Goal: Task Accomplishment & Management: Manage account settings

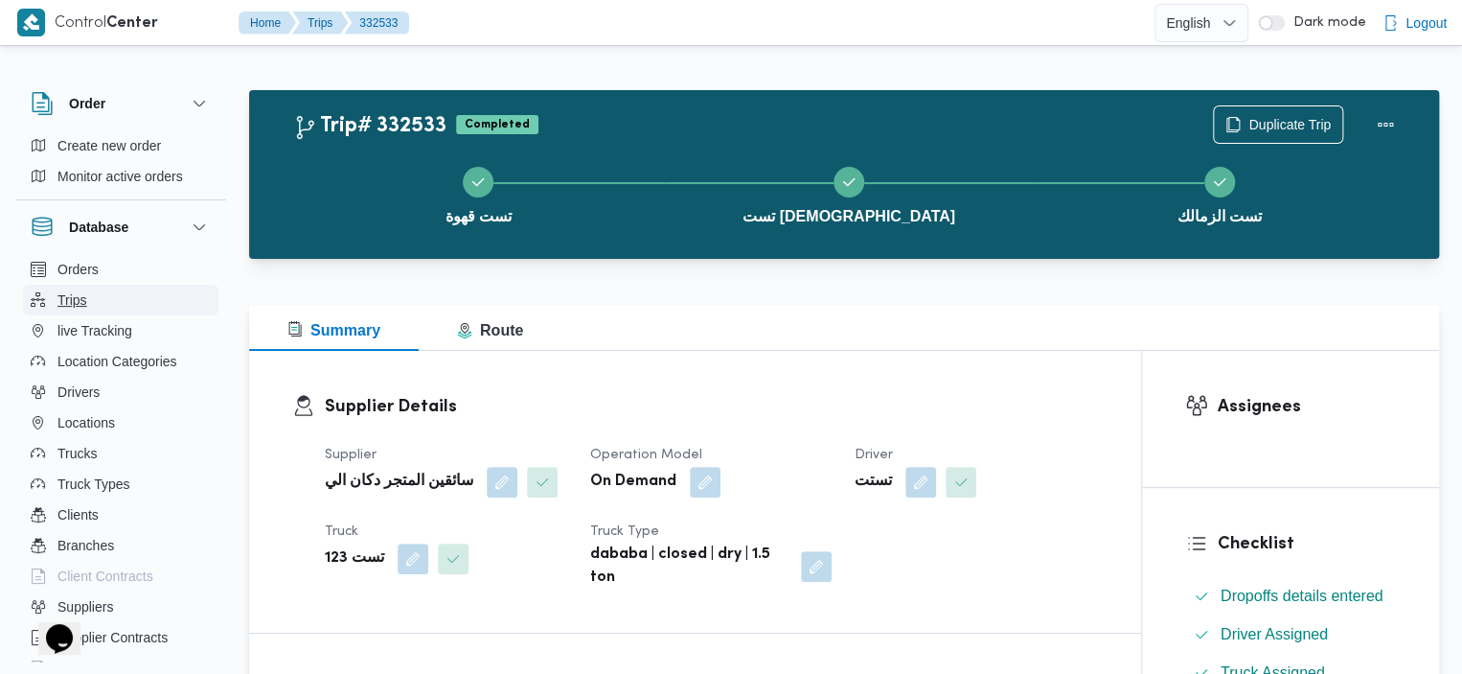
click at [65, 290] on span "Trips" at bounding box center [72, 299] width 30 height 23
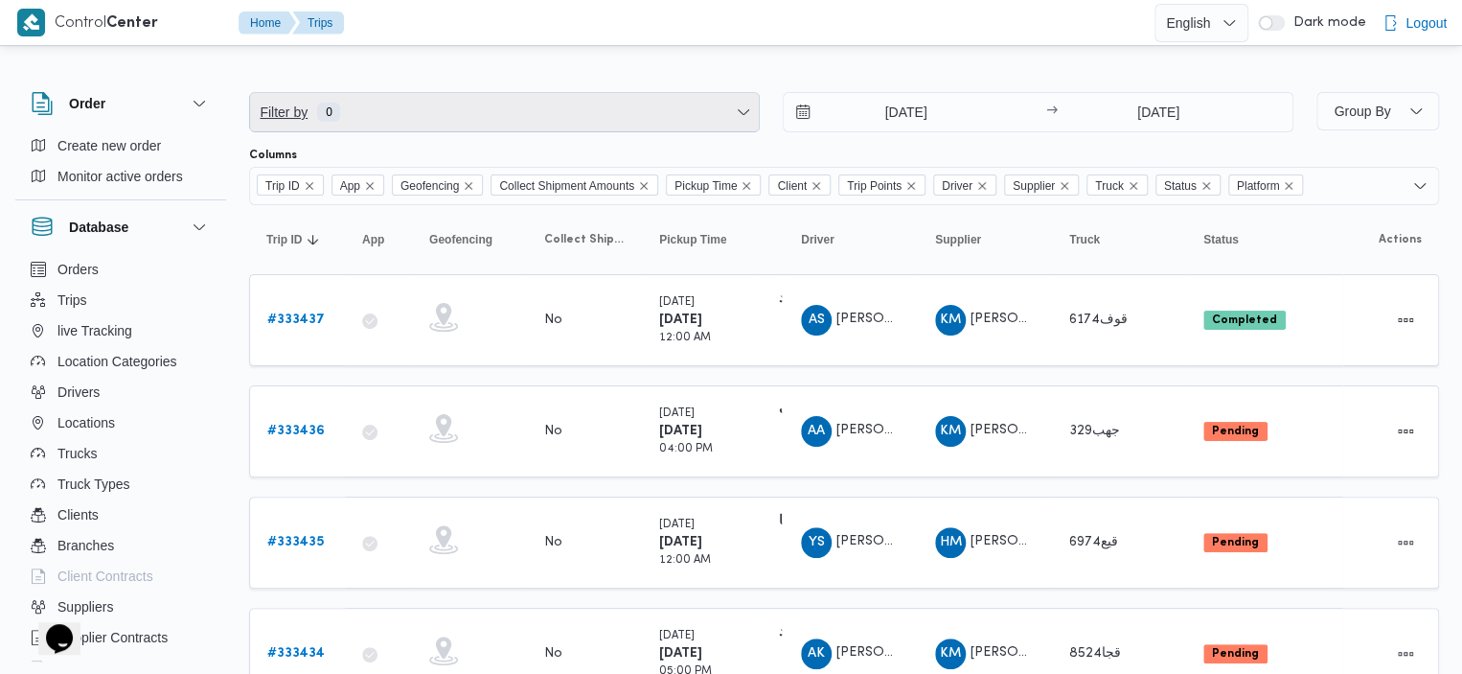
click at [636, 124] on span "Filter by 0" at bounding box center [504, 112] width 509 height 38
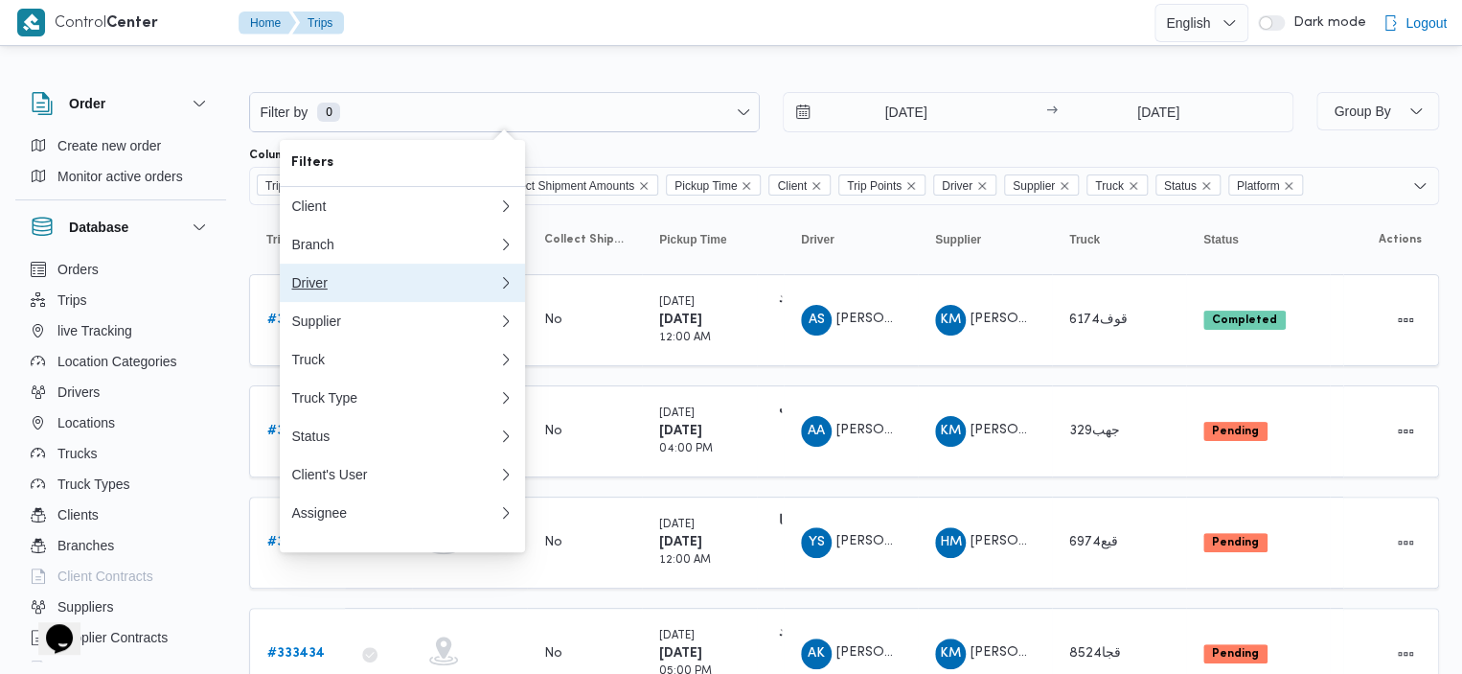
click at [388, 299] on button "Driver" at bounding box center [402, 283] width 245 height 38
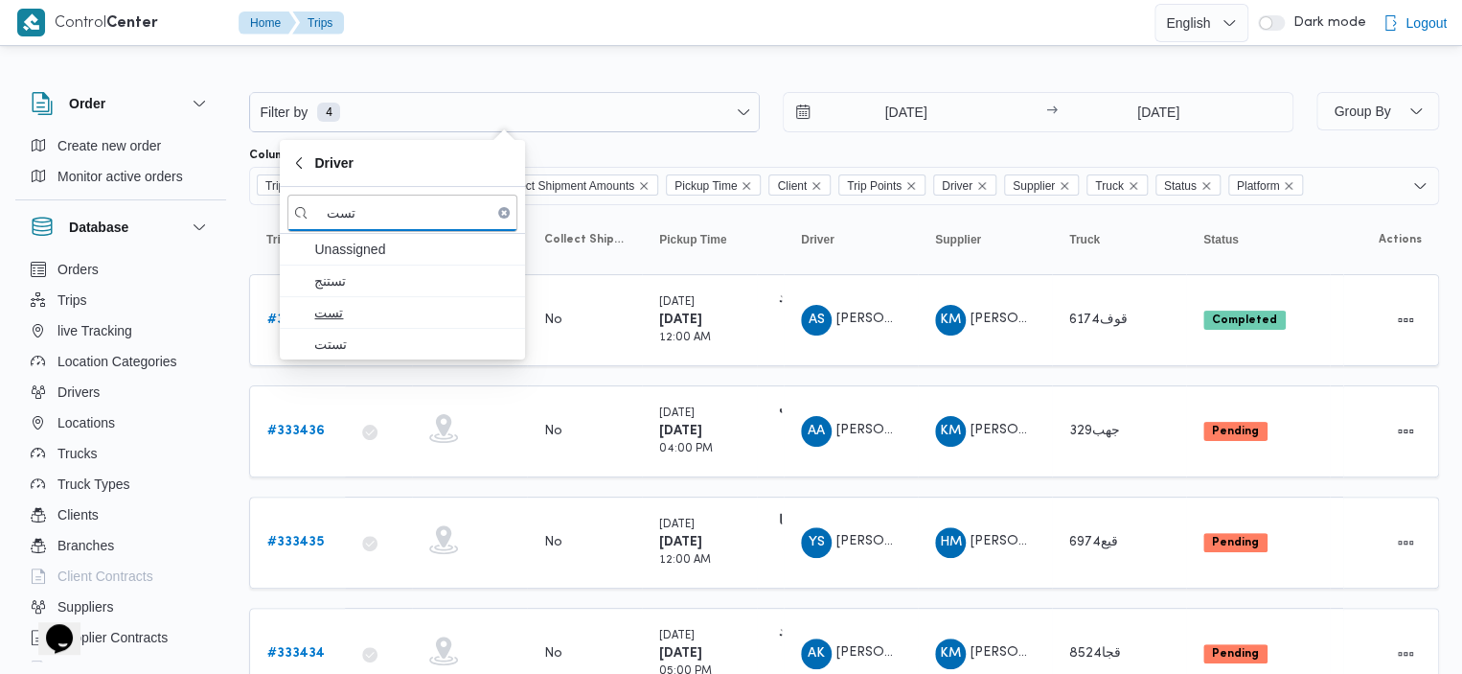
type input "تست"
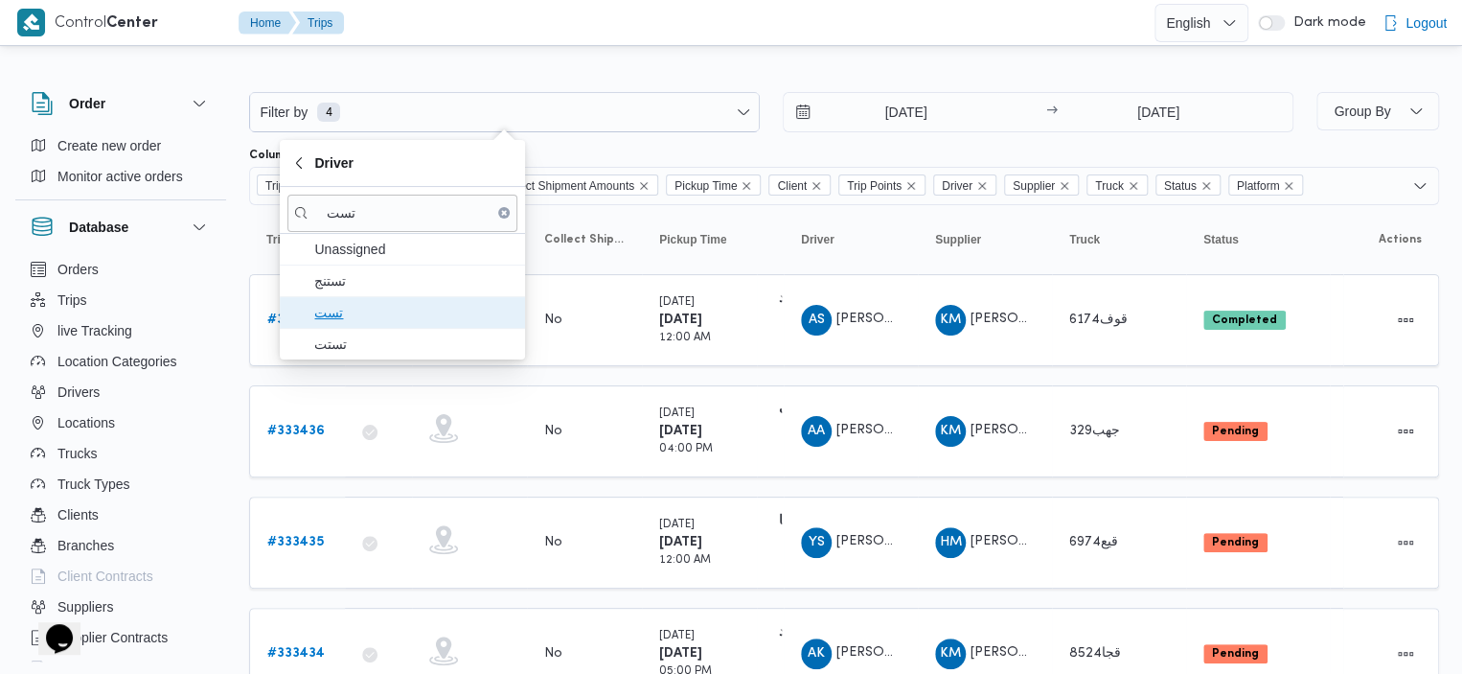
click at [341, 311] on span "تست" at bounding box center [413, 312] width 199 height 23
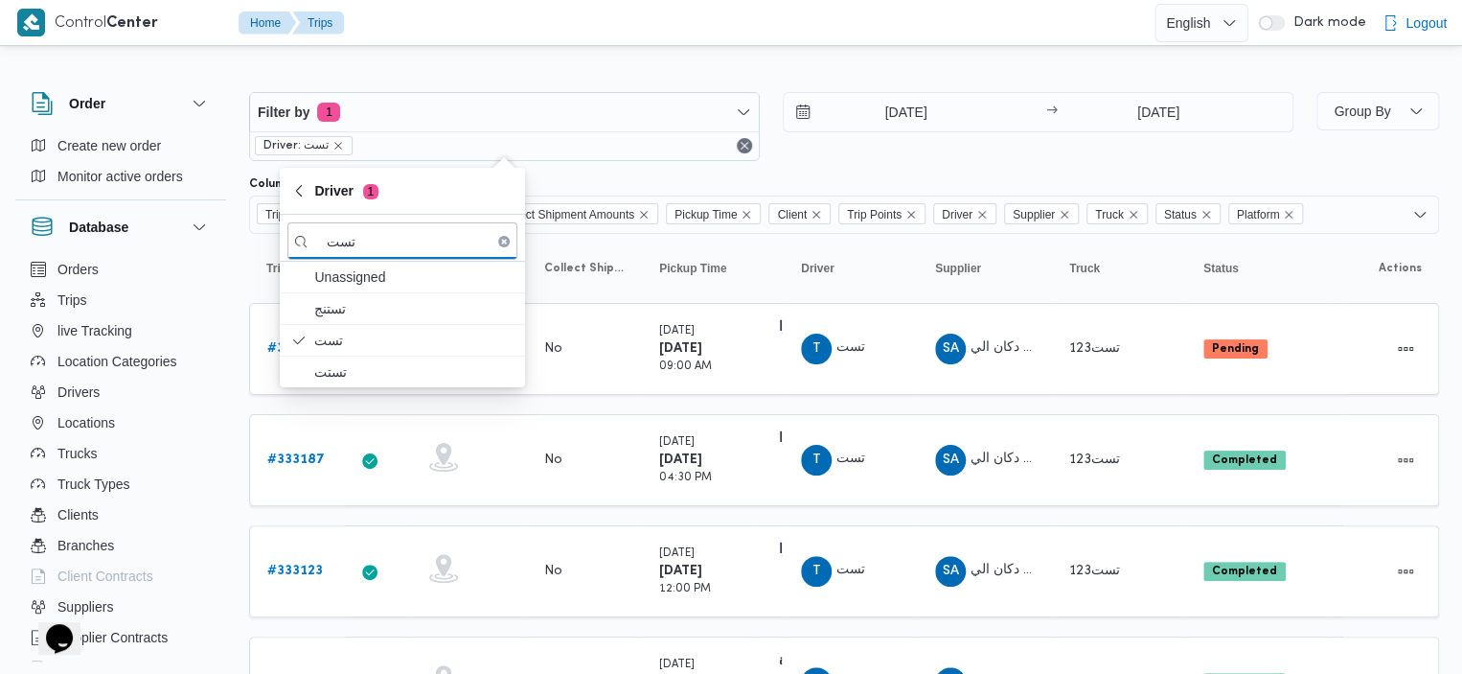
click at [747, 45] on div "Control Center Home Trips English عربي Dark mode Logout" at bounding box center [731, 23] width 1462 height 46
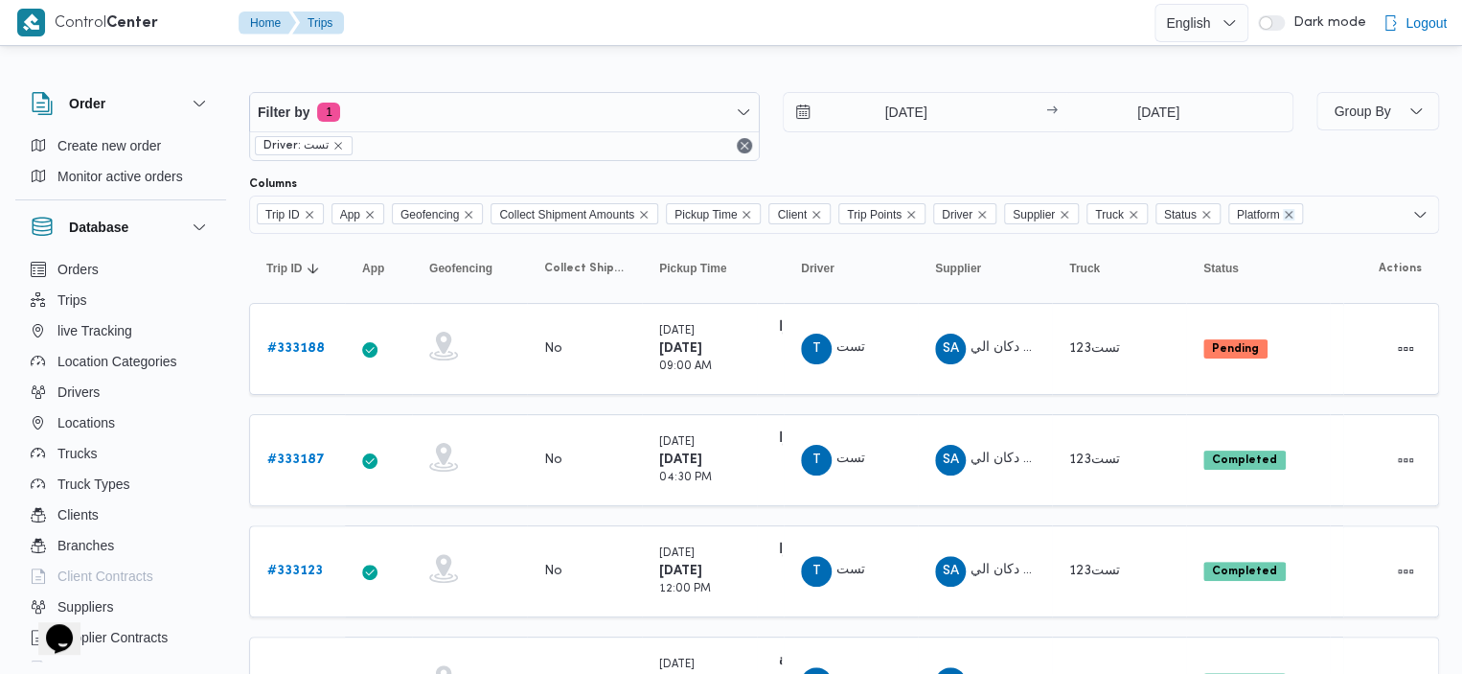
click at [1295, 211] on icon "Remove Platform from selection in this group" at bounding box center [1288, 214] width 11 height 11
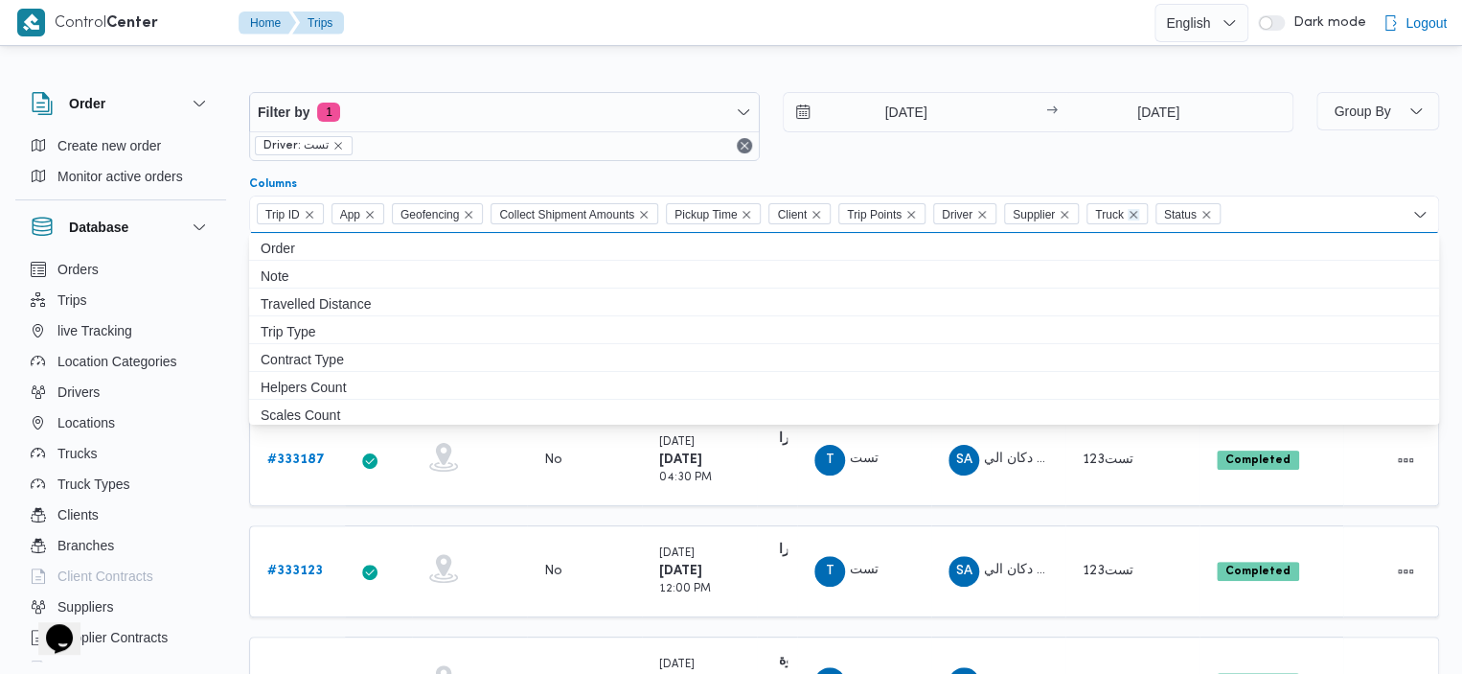
click at [1139, 214] on icon "Remove Truck from selection in this group" at bounding box center [1133, 214] width 11 height 11
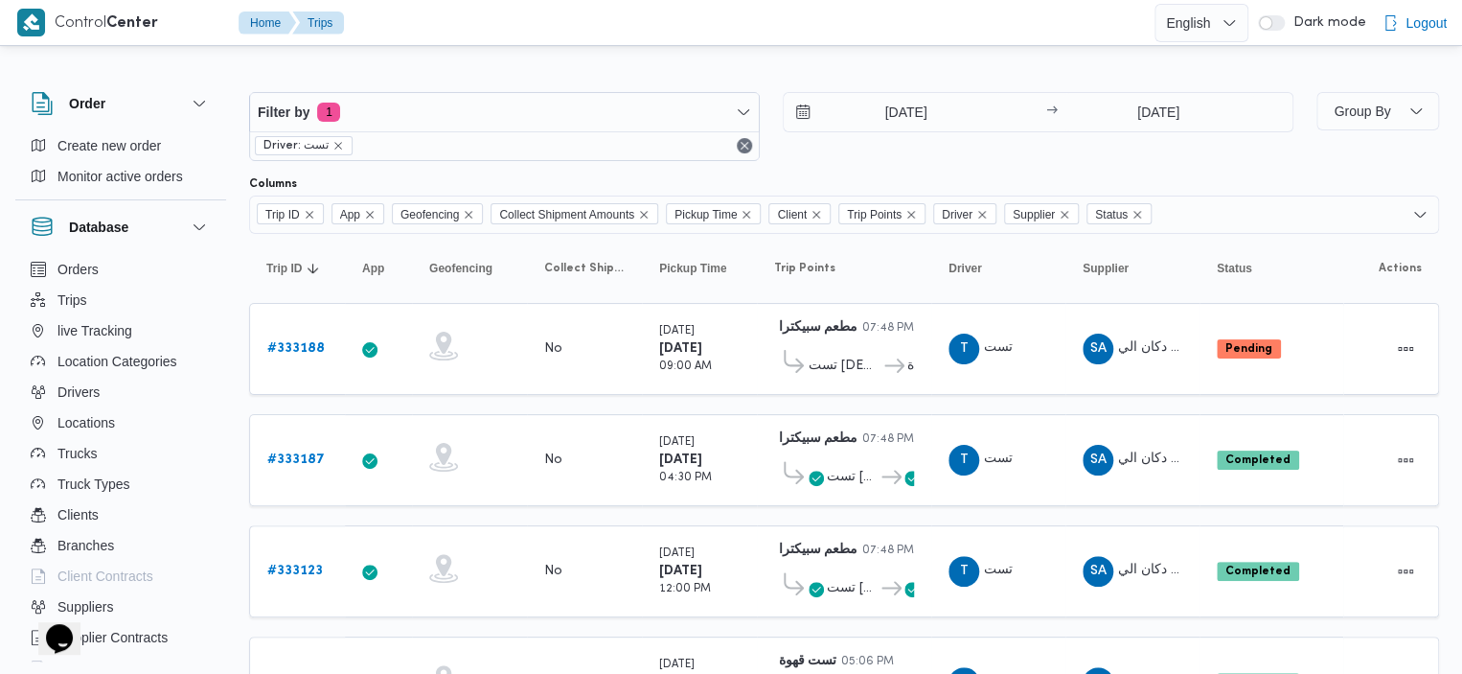
click at [1276, 180] on div "Columns" at bounding box center [844, 183] width 1190 height 15
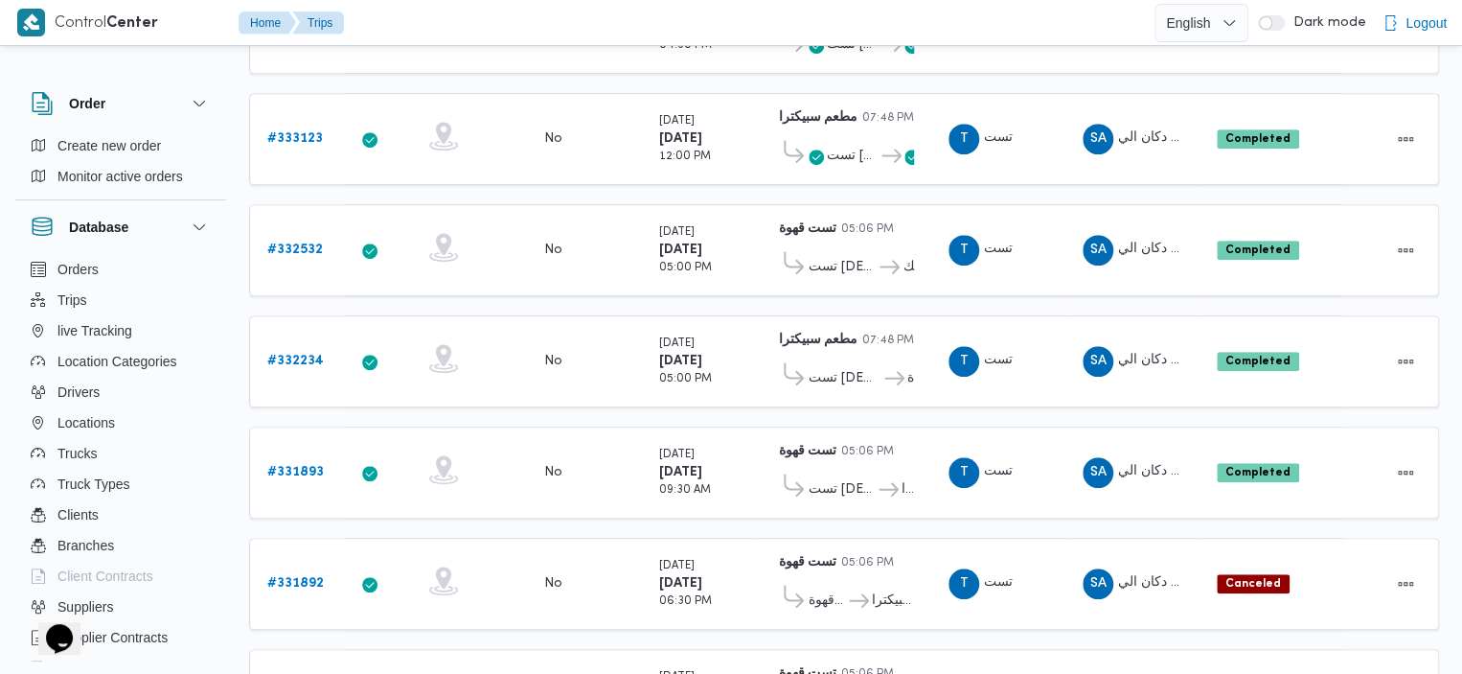
scroll to position [437, 0]
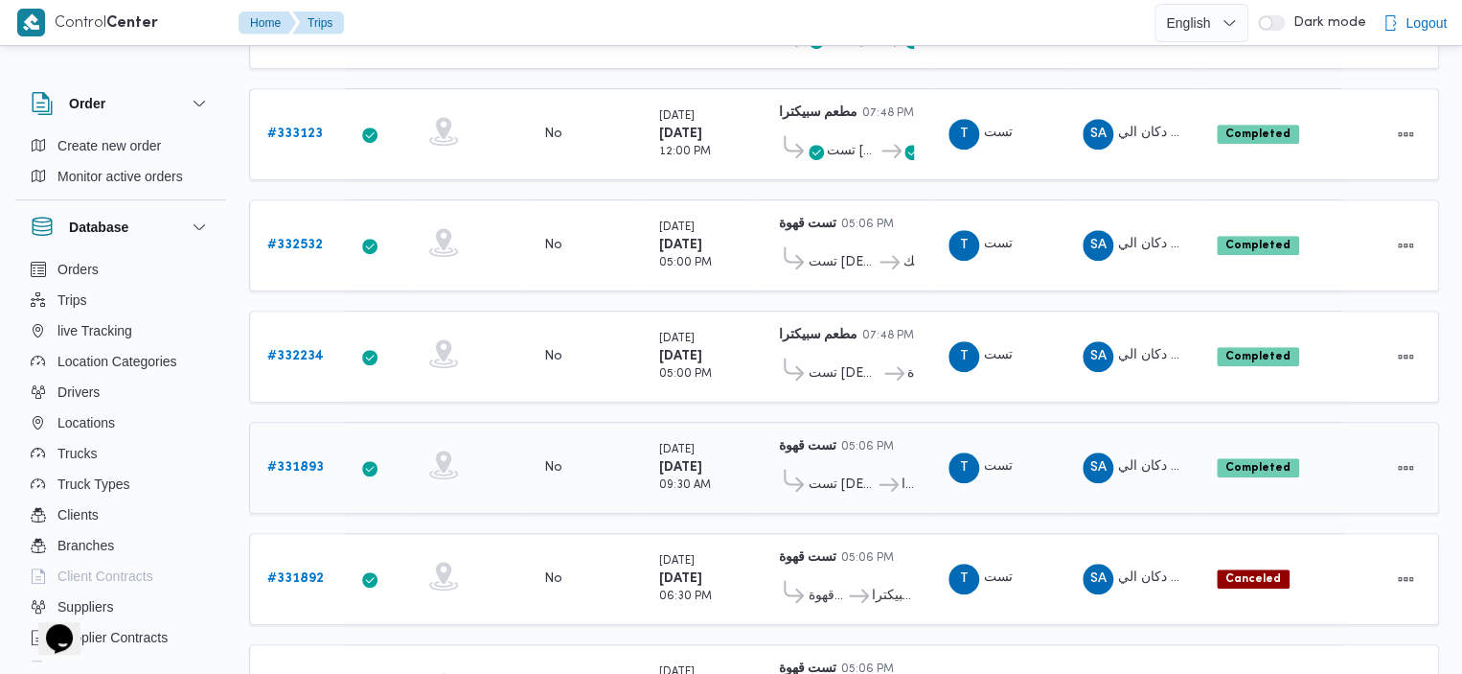
click at [298, 461] on b "# 331893" at bounding box center [295, 467] width 57 height 12
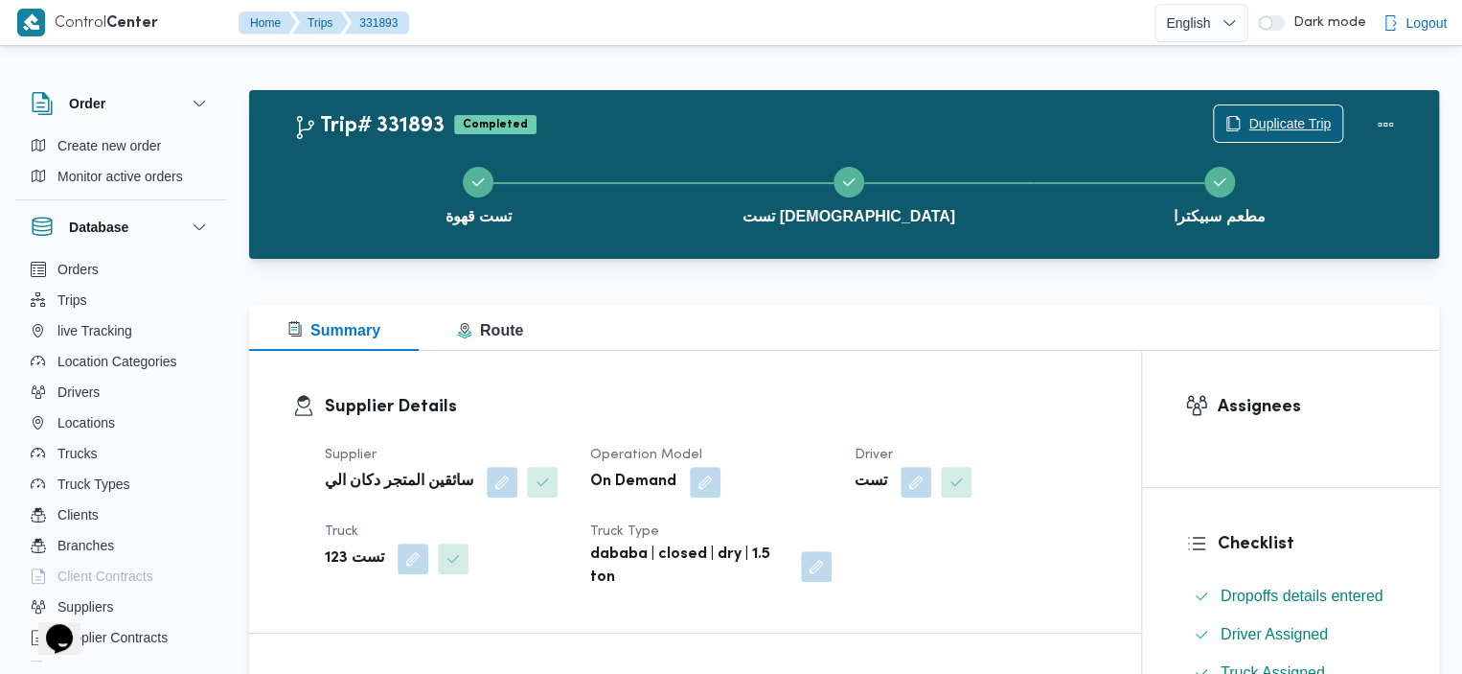
click at [1293, 116] on span "Duplicate Trip" at bounding box center [1290, 123] width 82 height 23
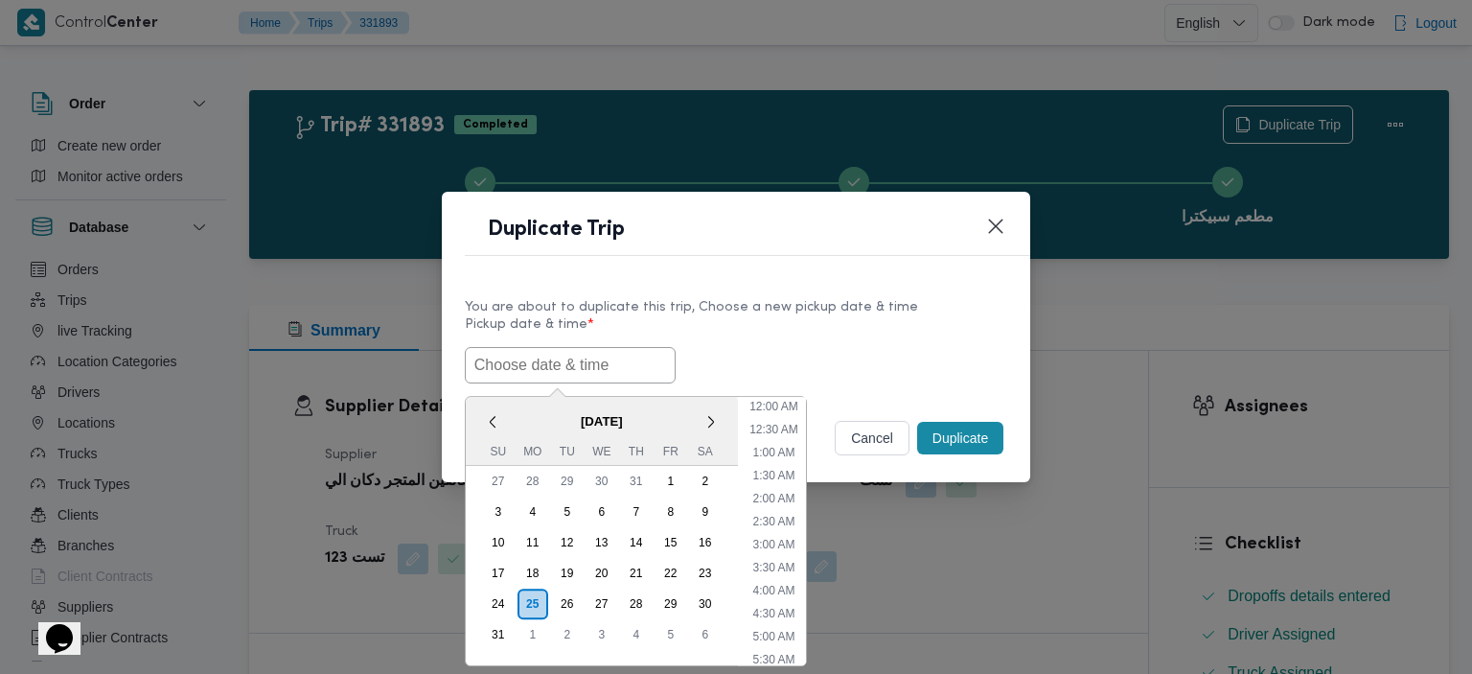
scroll to position [797, 0]
click at [547, 365] on input "text" at bounding box center [570, 365] width 211 height 36
click at [563, 597] on div "26" at bounding box center [567, 604] width 36 height 36
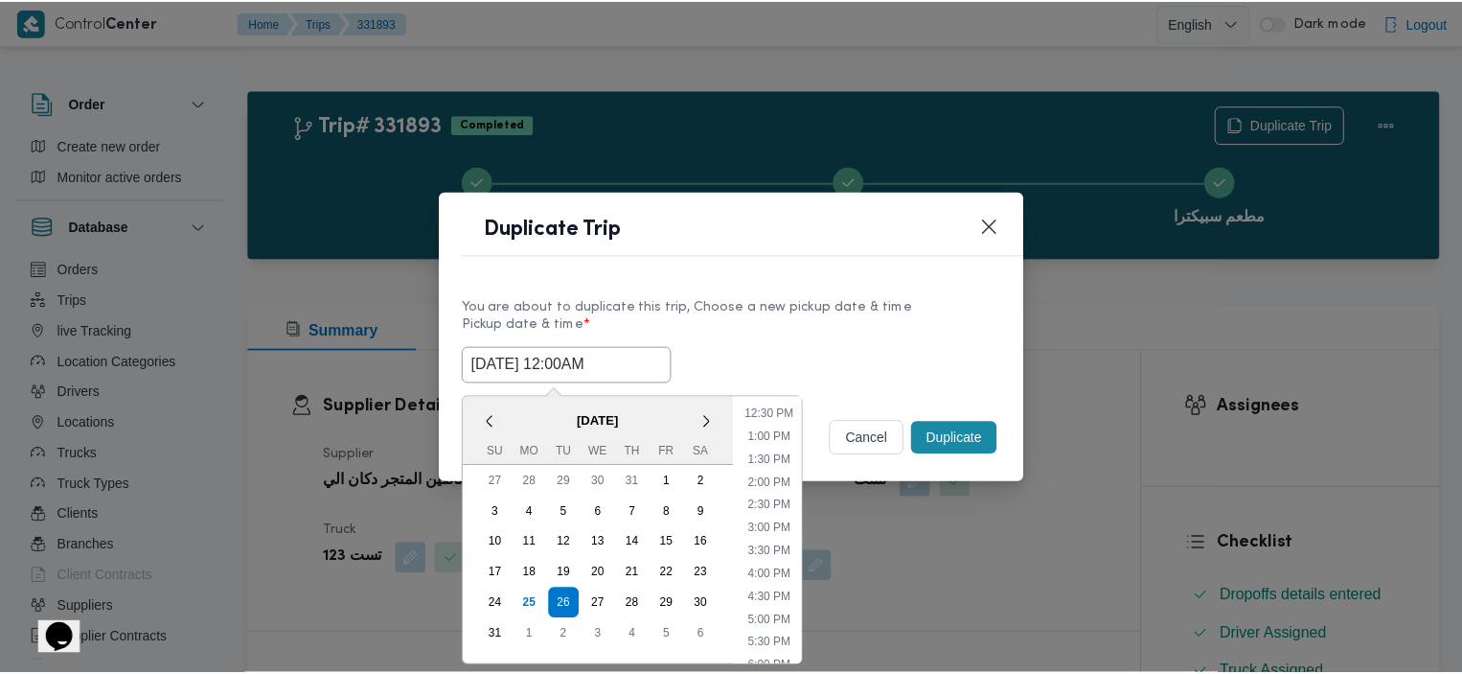
scroll to position [336, 0]
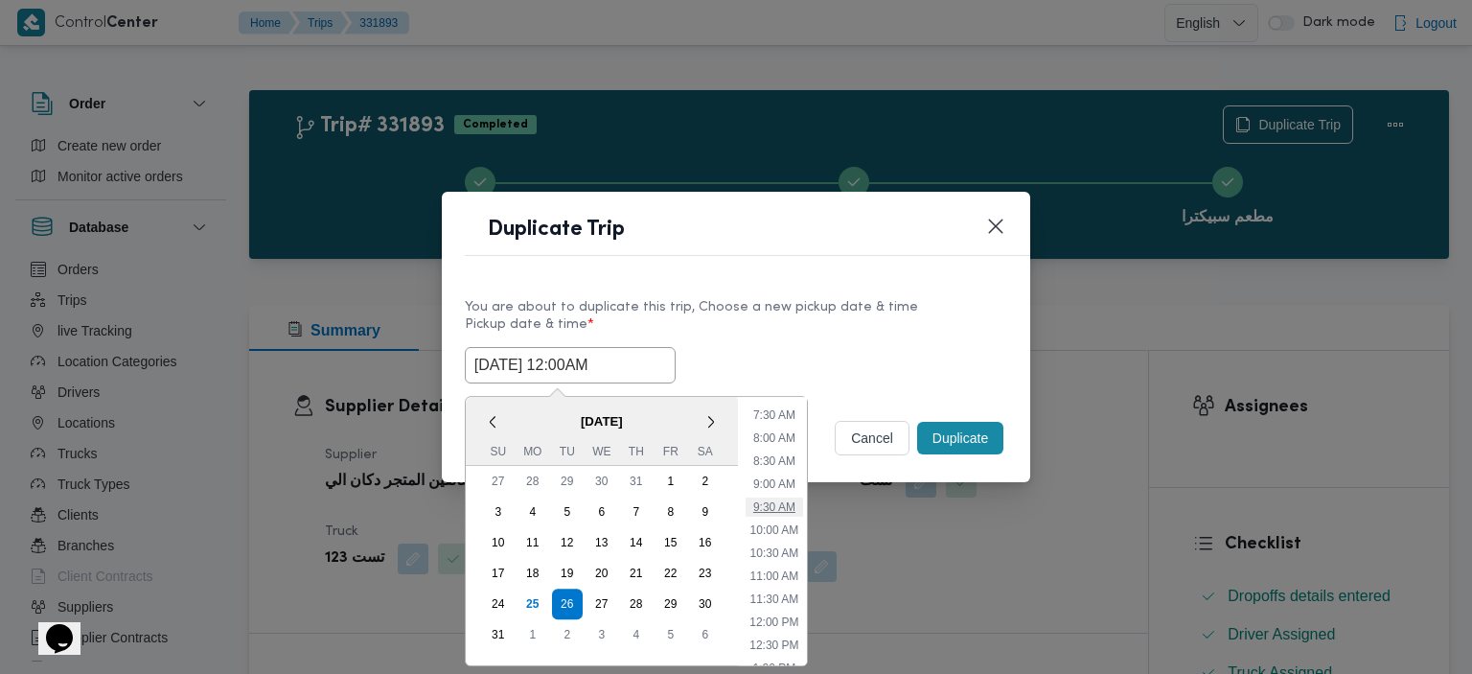
click at [780, 497] on li "9:30 AM" at bounding box center [774, 506] width 57 height 19
type input "26/08/2025 9:30AM"
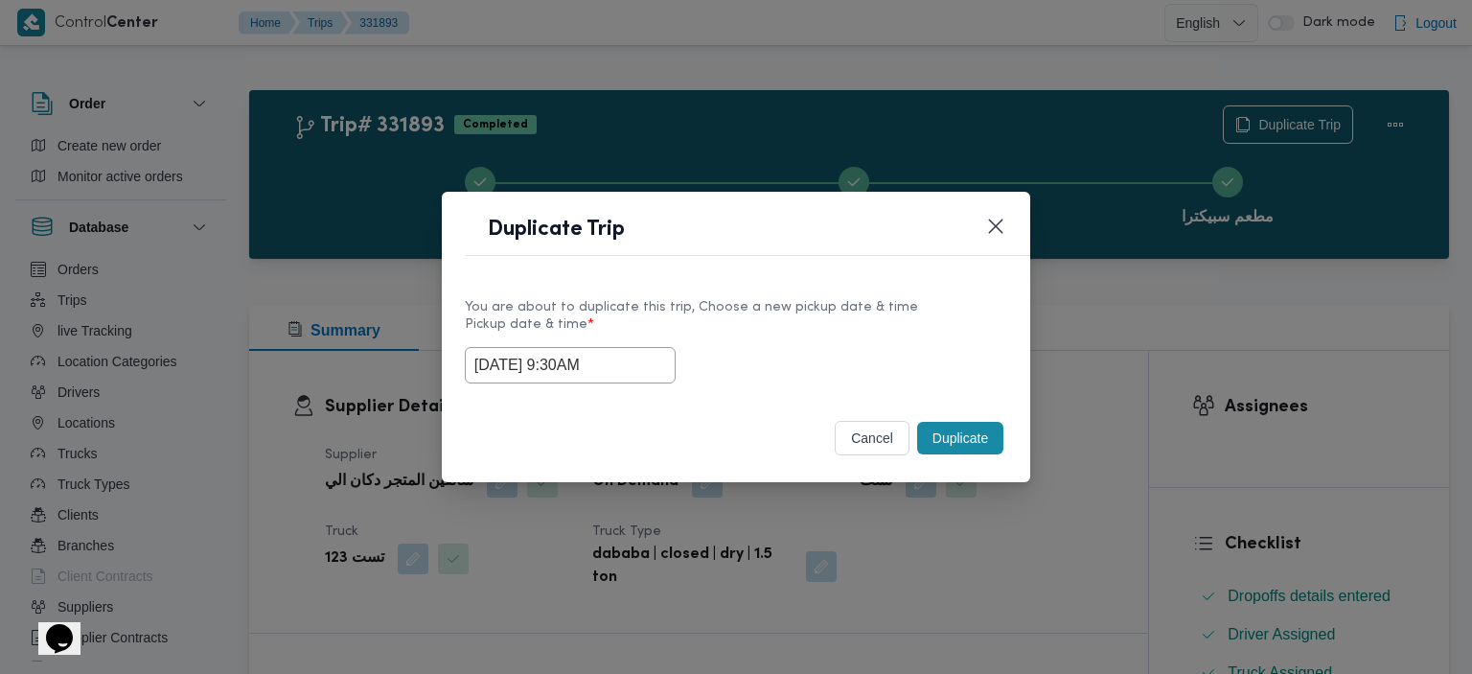
click at [960, 447] on button "Duplicate" at bounding box center [960, 438] width 86 height 33
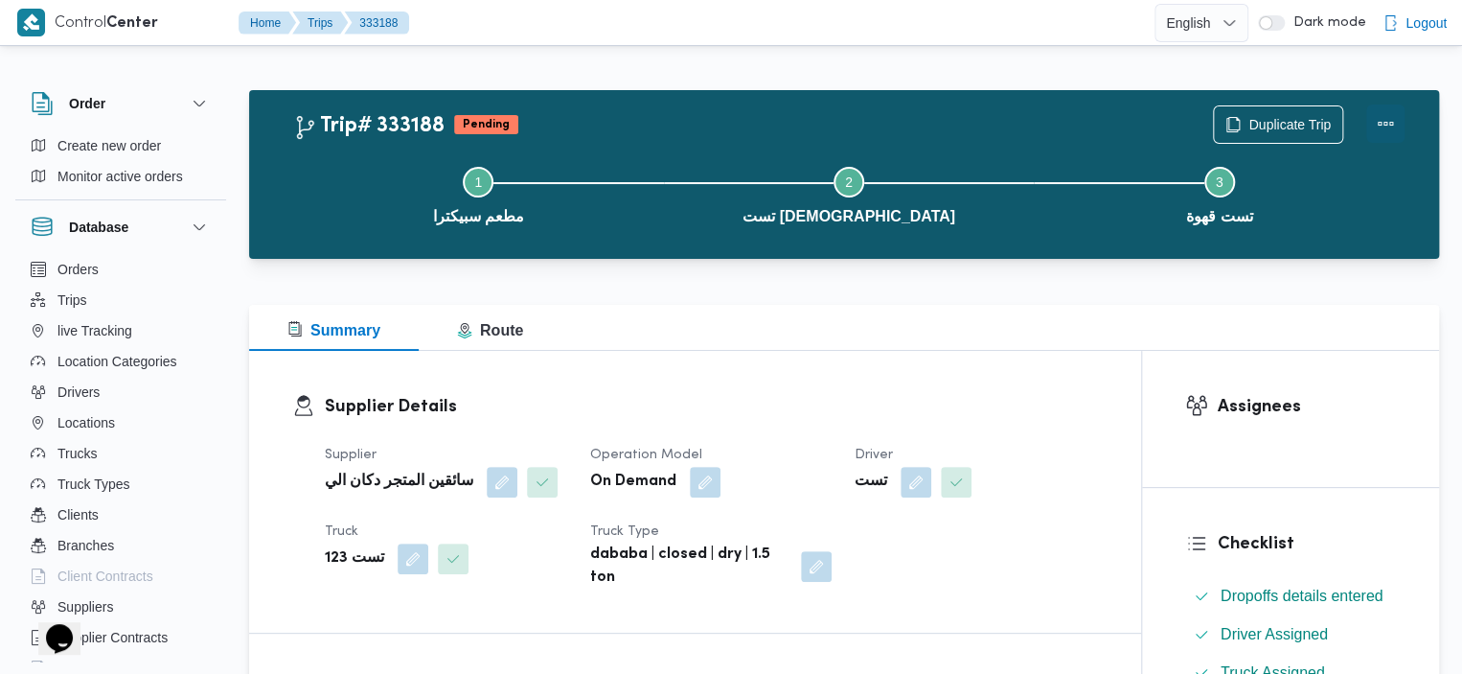
click at [1382, 122] on button "Actions" at bounding box center [1386, 123] width 38 height 38
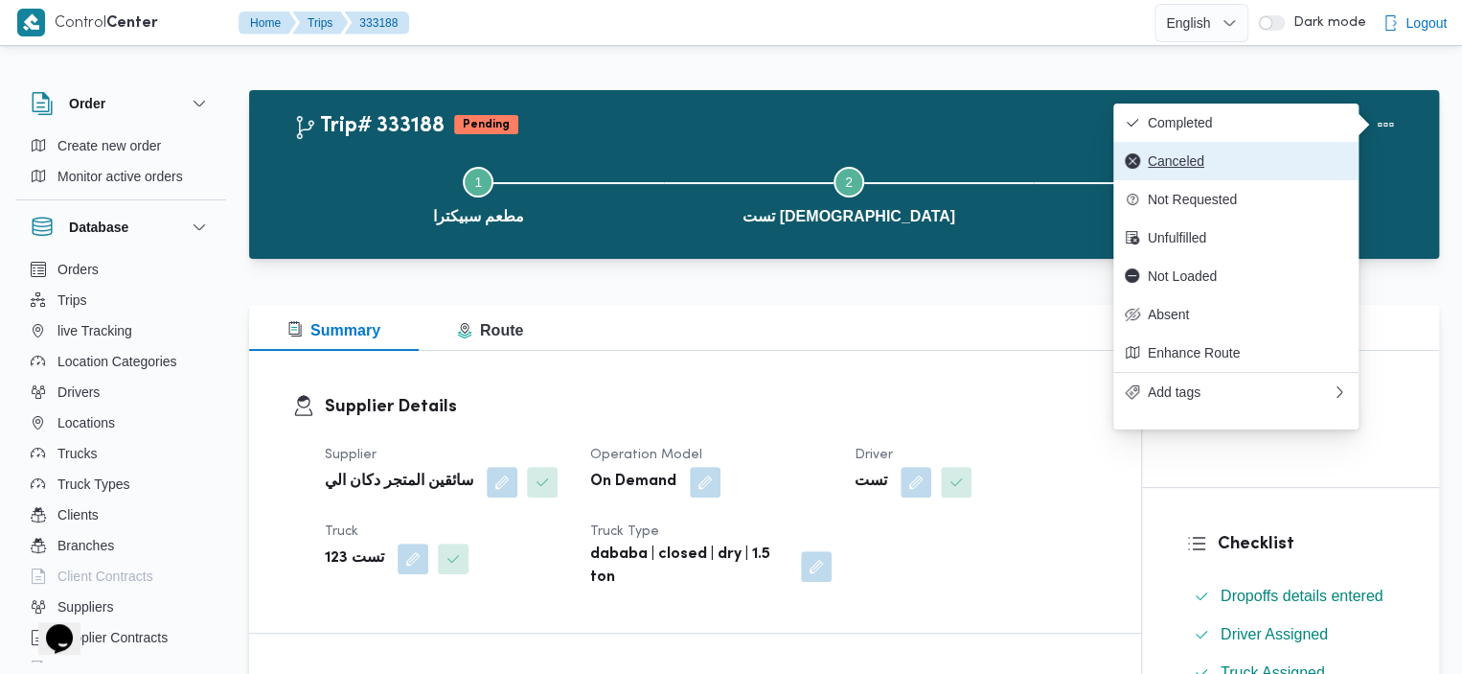
click at [1189, 164] on span "Canceled" at bounding box center [1247, 160] width 199 height 15
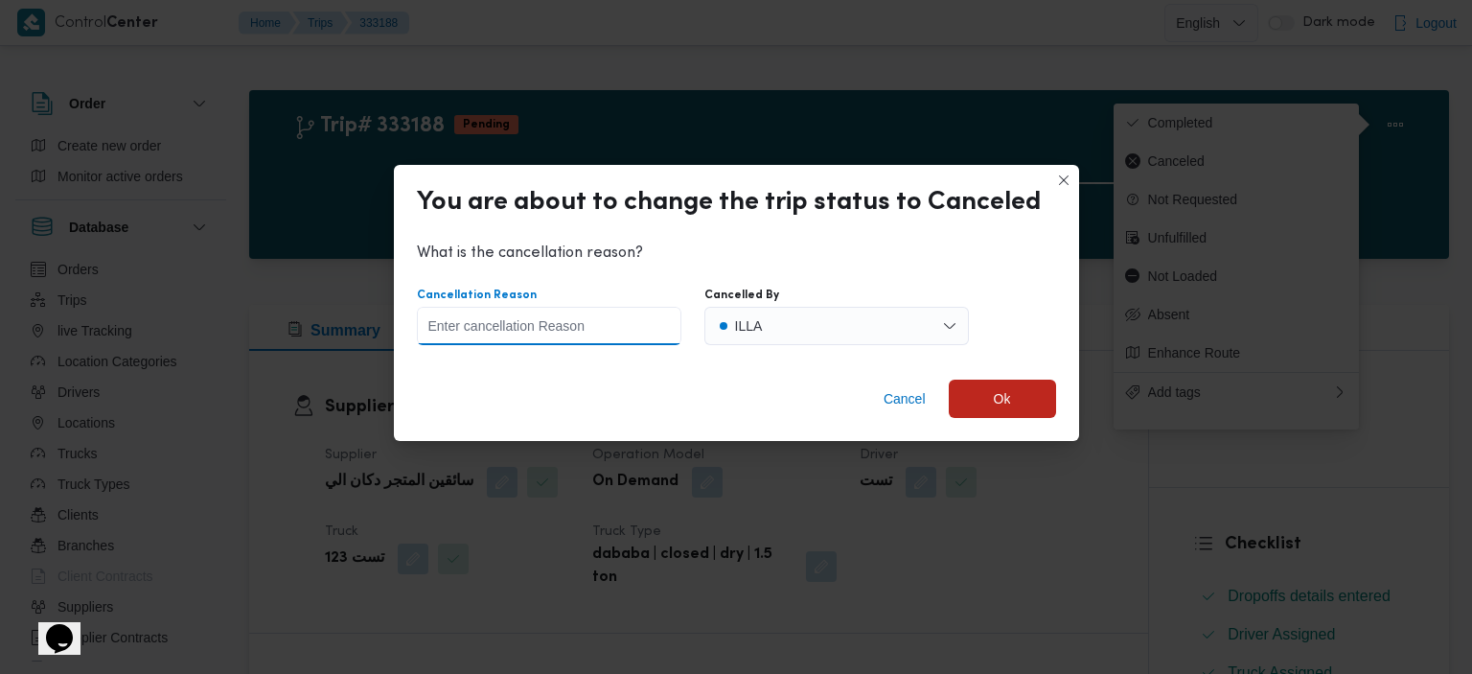
click at [573, 326] on input "Cancellation Reason" at bounding box center [549, 326] width 264 height 38
type input "testing"
click at [987, 403] on span "Ok" at bounding box center [1002, 398] width 107 height 38
